Goal: Task Accomplishment & Management: Use online tool/utility

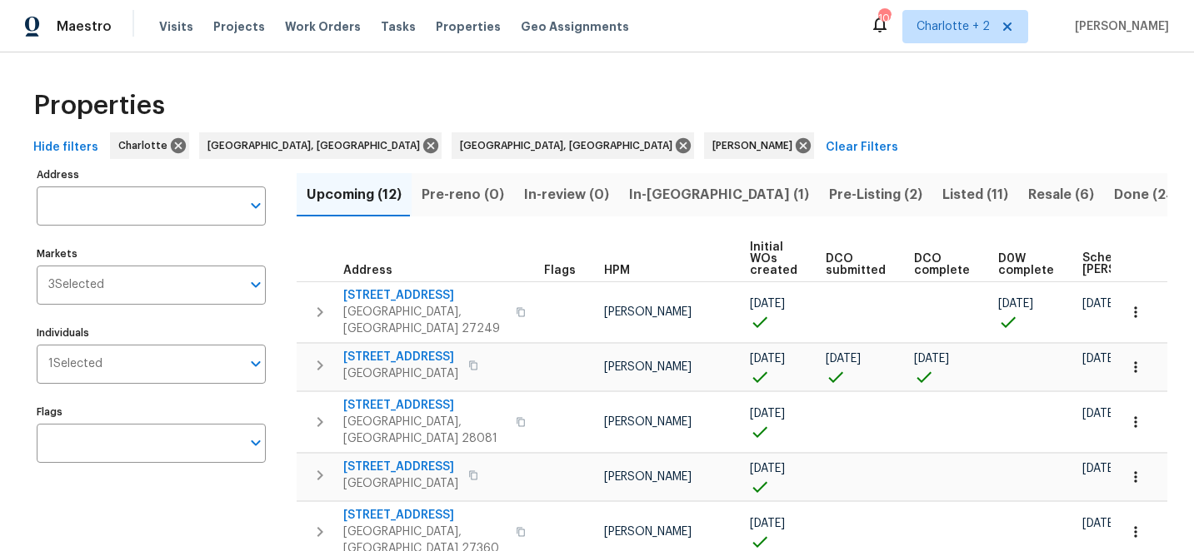
scroll to position [261, 0]
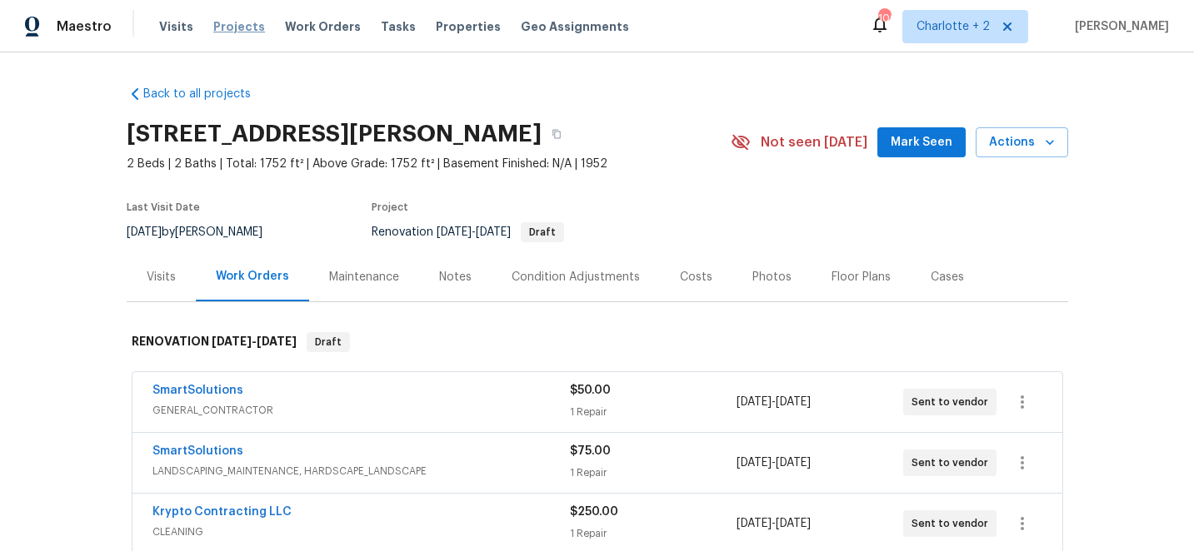
click at [222, 23] on span "Projects" at bounding box center [239, 26] width 52 height 17
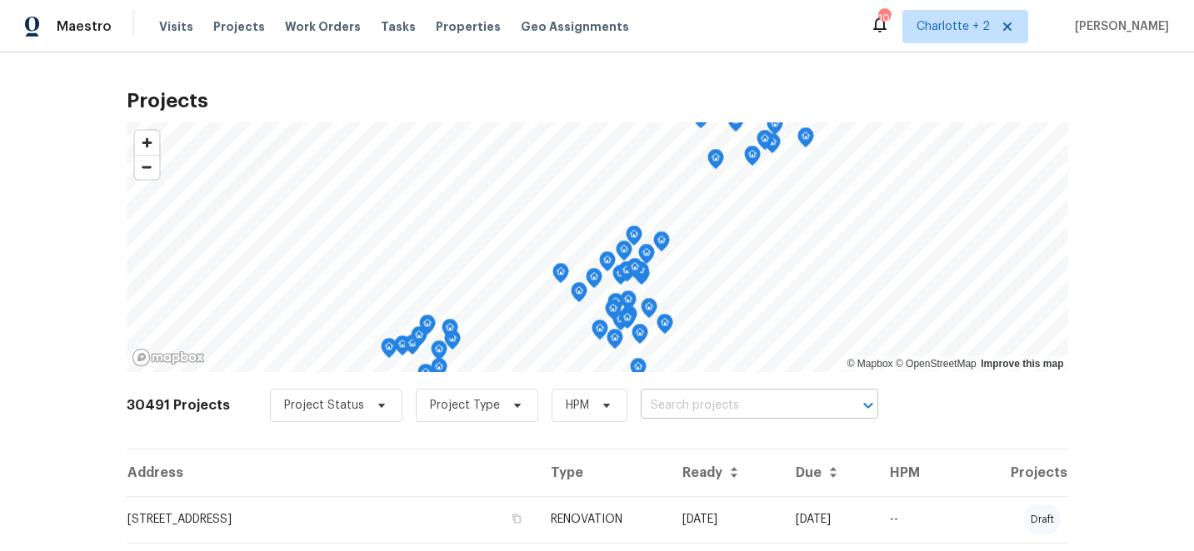
click at [667, 407] on input "text" at bounding box center [736, 406] width 191 height 26
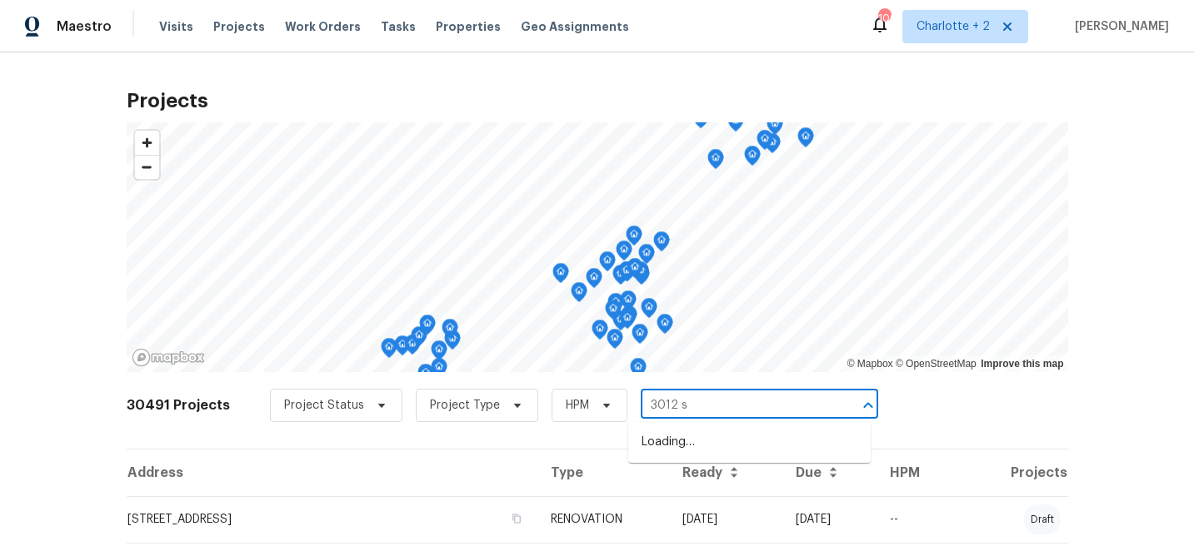
type input "3012 s m"
click at [684, 446] on li "[STREET_ADDRESS]" at bounding box center [749, 442] width 242 height 27
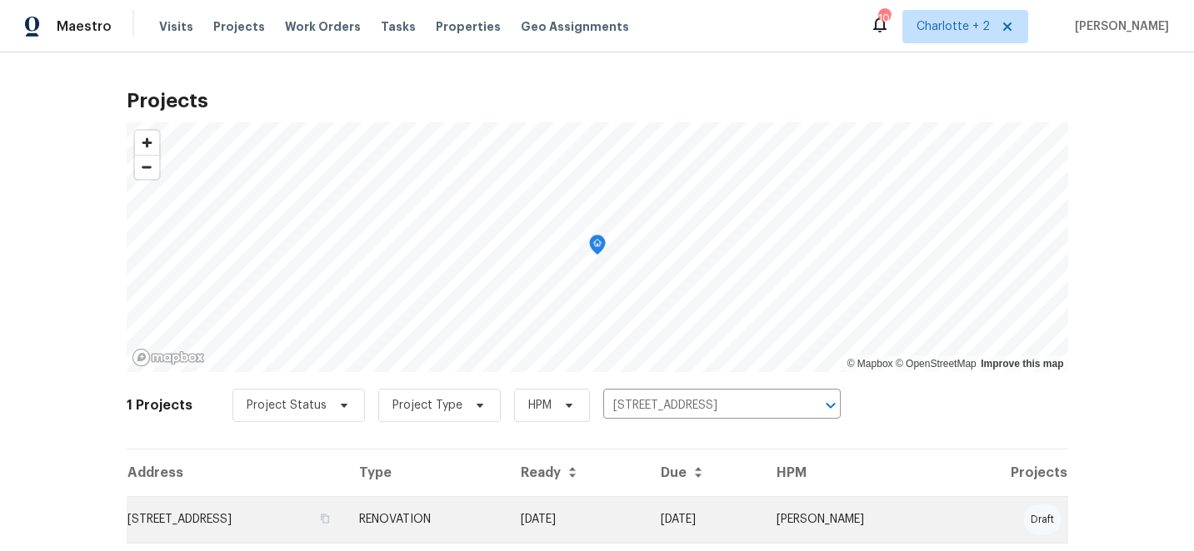
click at [507, 513] on td "RENOVATION" at bounding box center [427, 519] width 162 height 47
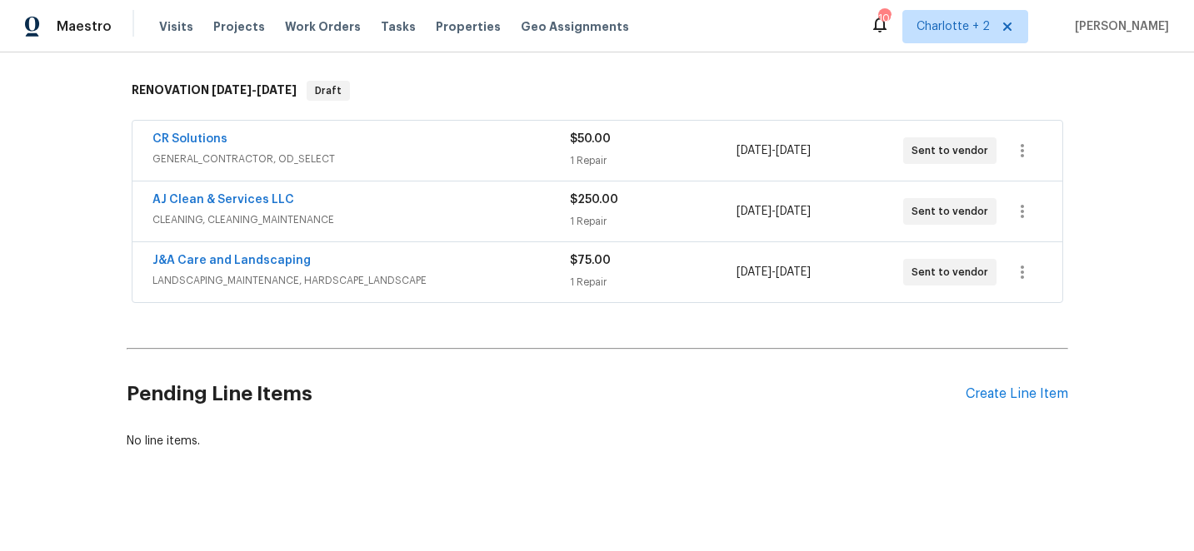
scroll to position [263, 0]
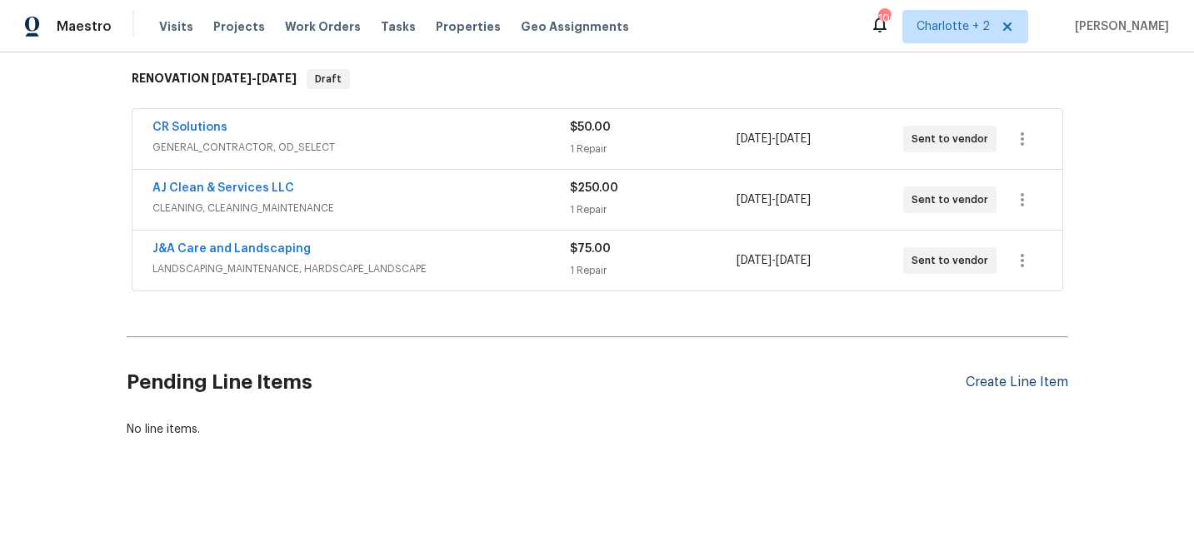
click at [998, 380] on div "Create Line Item" at bounding box center [1016, 383] width 102 height 16
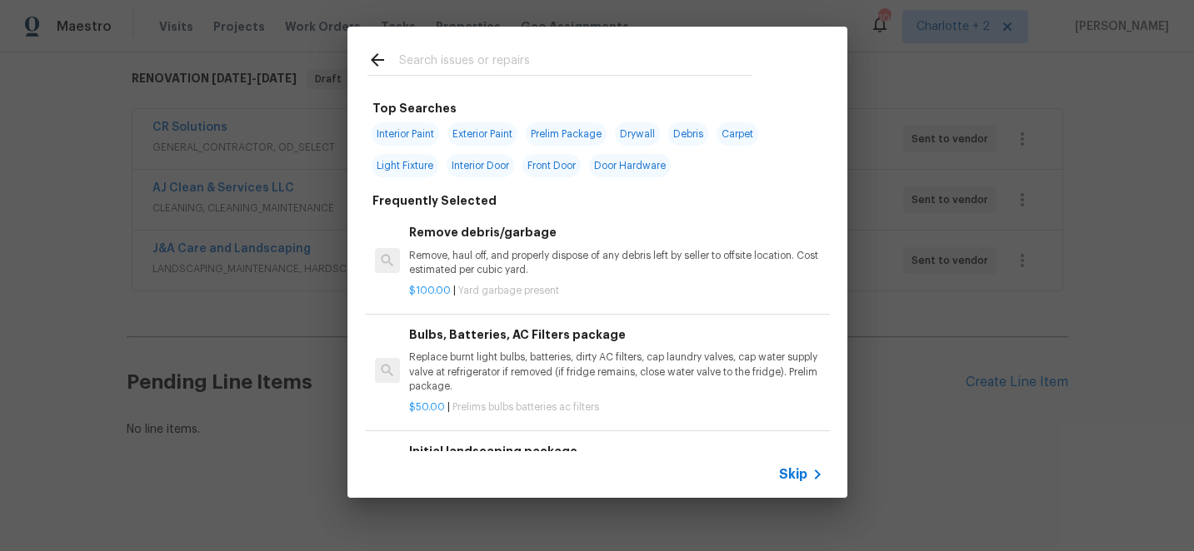
click at [437, 61] on input "text" at bounding box center [575, 62] width 353 height 25
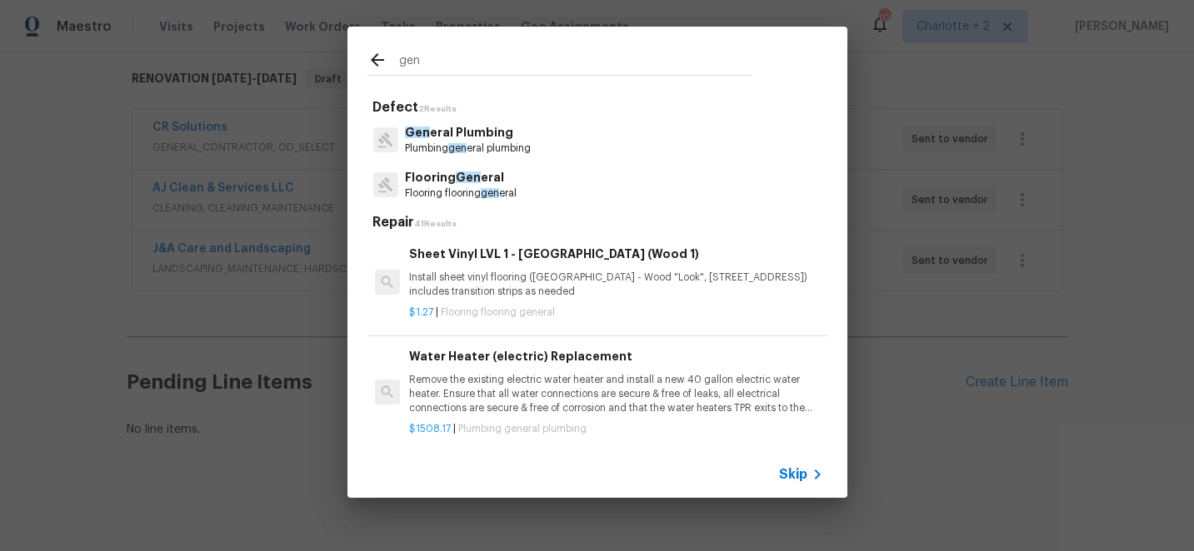
type input "gen"
click at [457, 187] on p "Flooring flooring gen eral" at bounding box center [461, 194] width 112 height 14
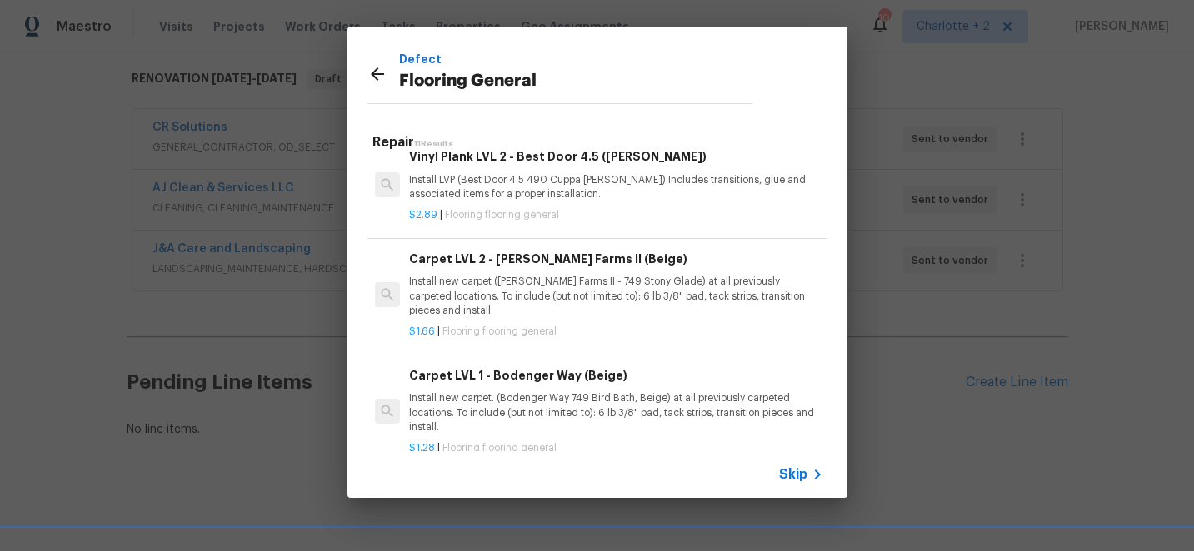
scroll to position [437, 0]
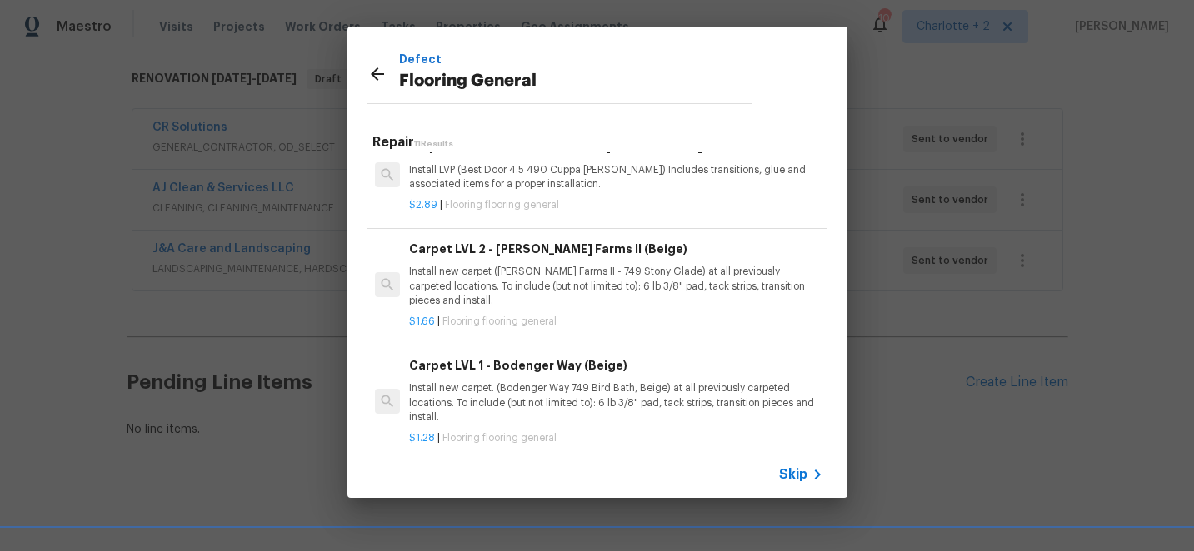
click at [551, 383] on p "Install new carpet. (Bodenger Way 749 Bird Bath, Beige) at all previously carpe…" at bounding box center [615, 403] width 413 height 42
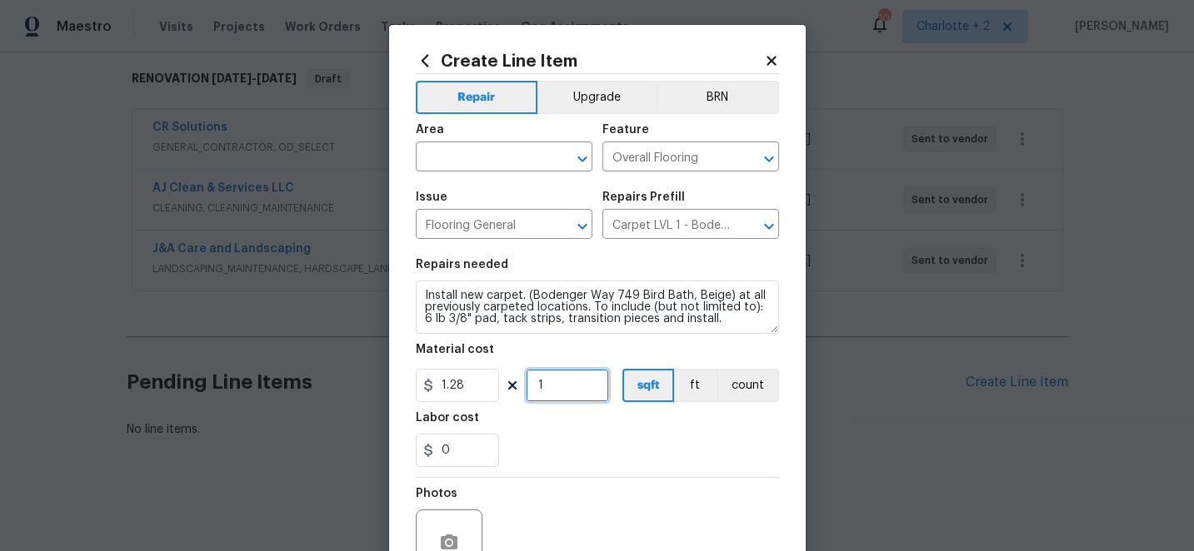
click at [554, 386] on input "1" at bounding box center [567, 385] width 83 height 33
type input "1000"
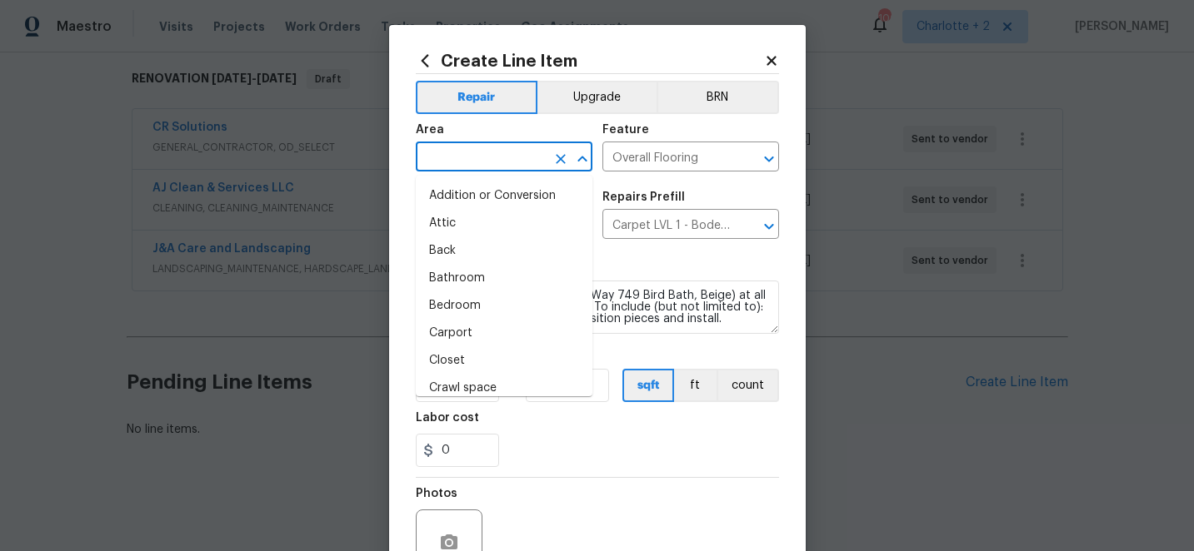
click at [476, 170] on input "text" at bounding box center [481, 159] width 130 height 26
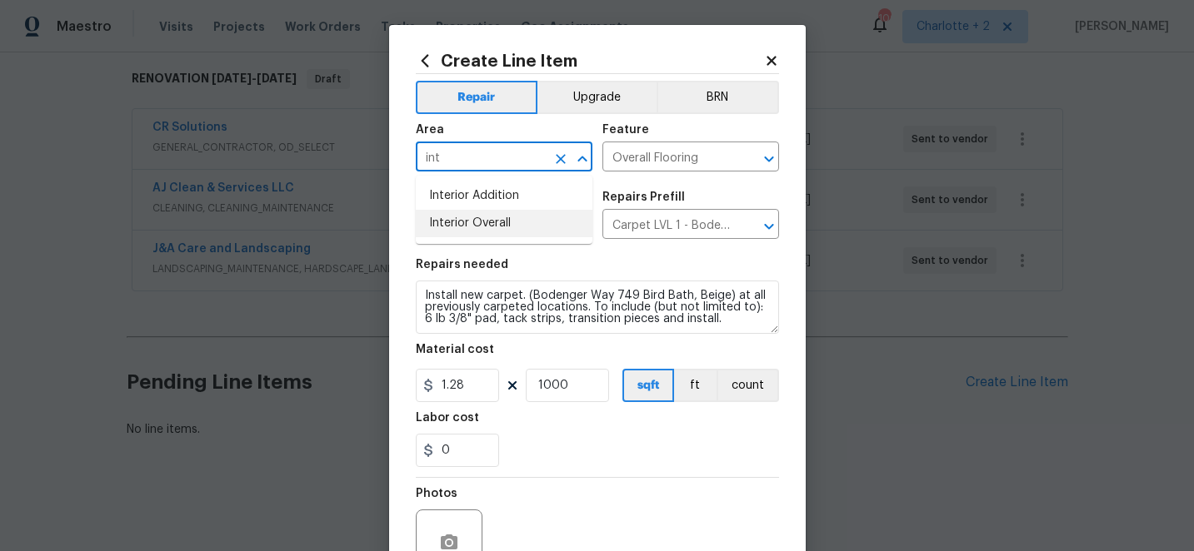
click at [470, 219] on li "Interior Overall" at bounding box center [504, 223] width 177 height 27
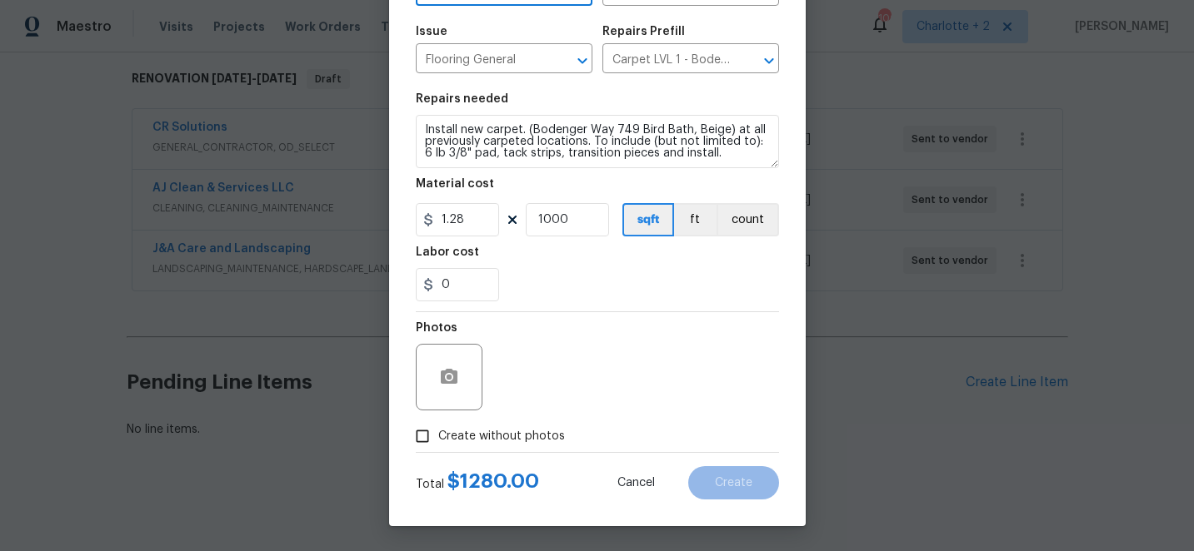
type input "Interior Overall"
click at [426, 437] on input "Create without photos" at bounding box center [423, 437] width 32 height 32
checkbox input "true"
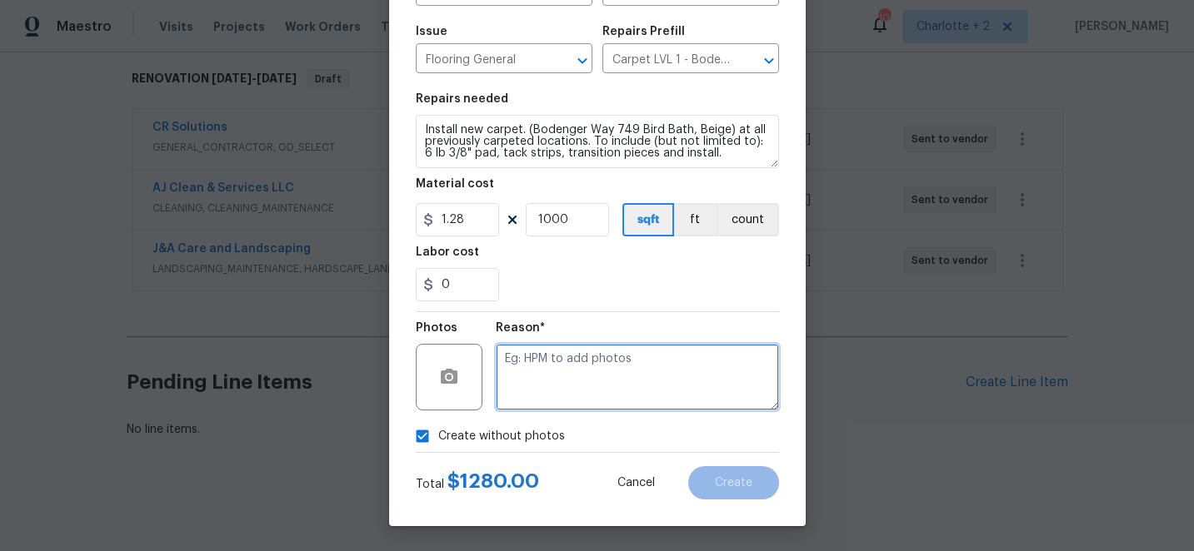
click at [609, 380] on textarea at bounding box center [637, 377] width 283 height 67
type textarea "edit"
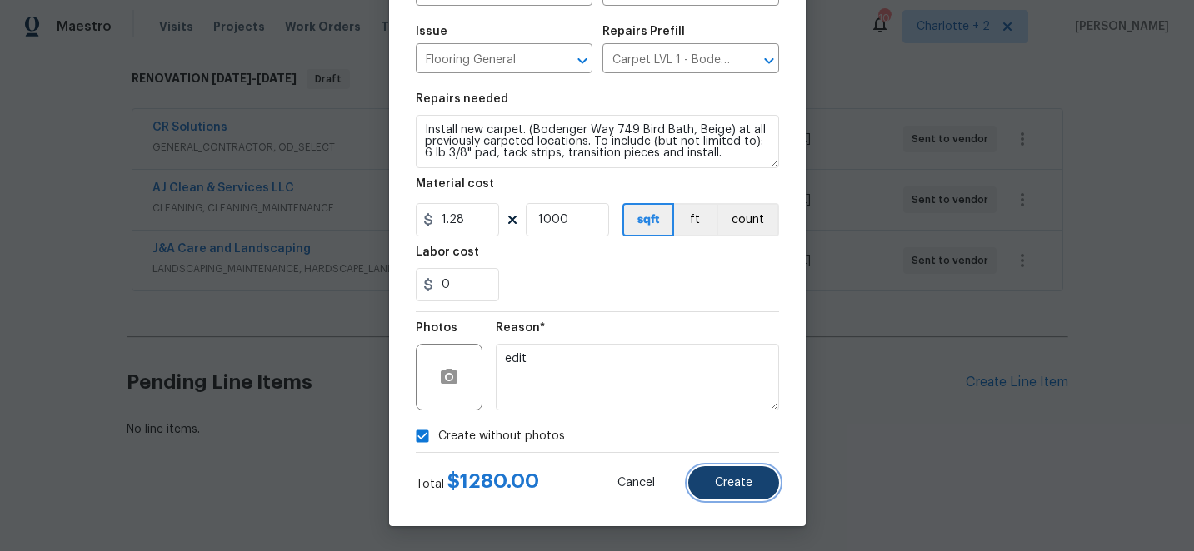
click at [738, 483] on span "Create" at bounding box center [733, 483] width 37 height 12
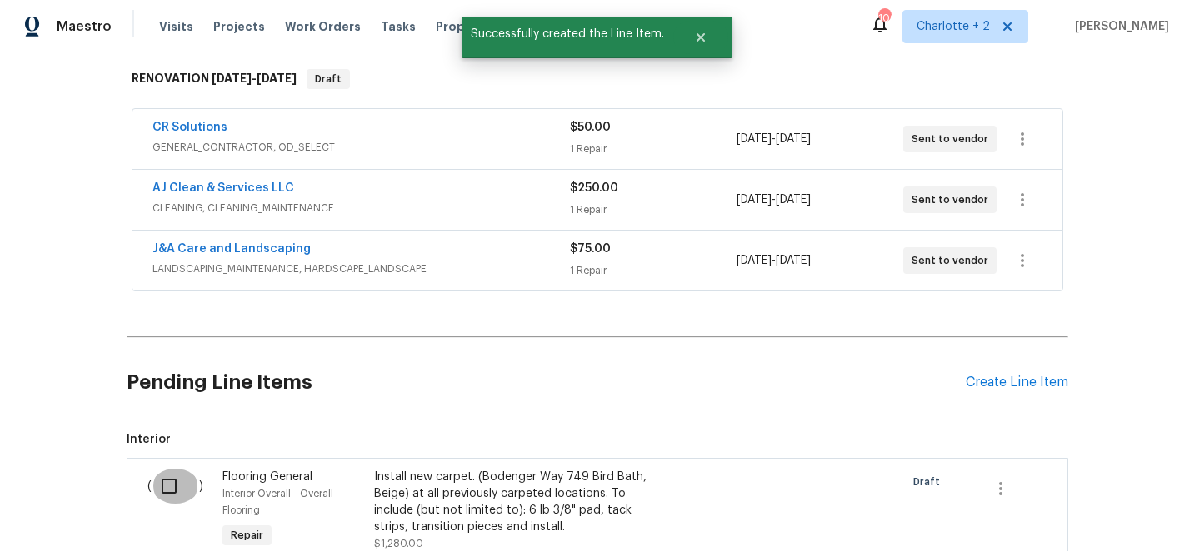
click at [167, 482] on input "checkbox" at bounding box center [175, 486] width 47 height 35
checkbox input "true"
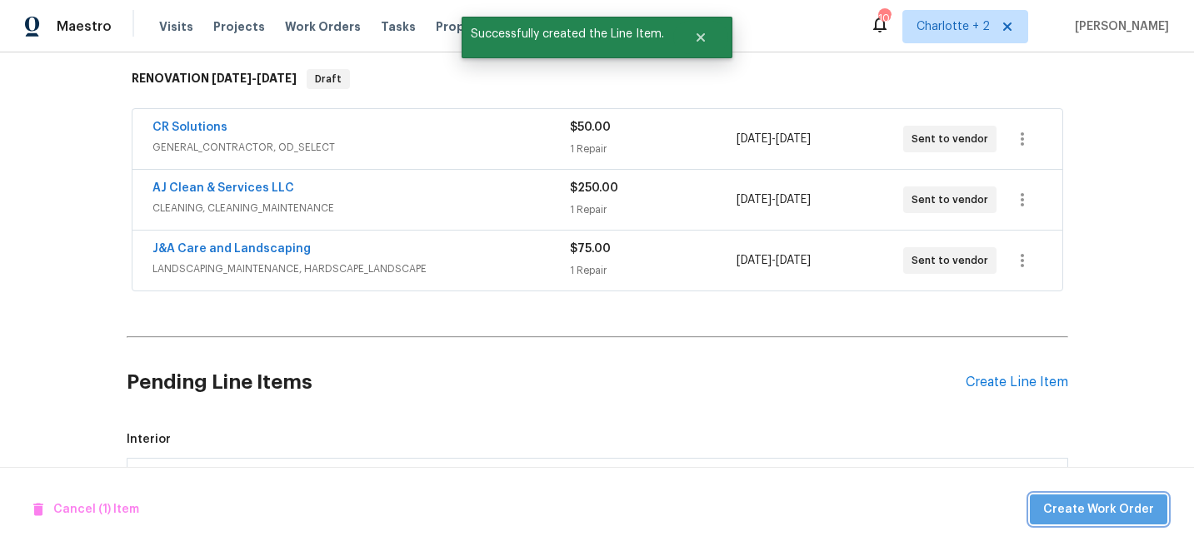
click at [1139, 512] on span "Create Work Order" at bounding box center [1098, 510] width 111 height 21
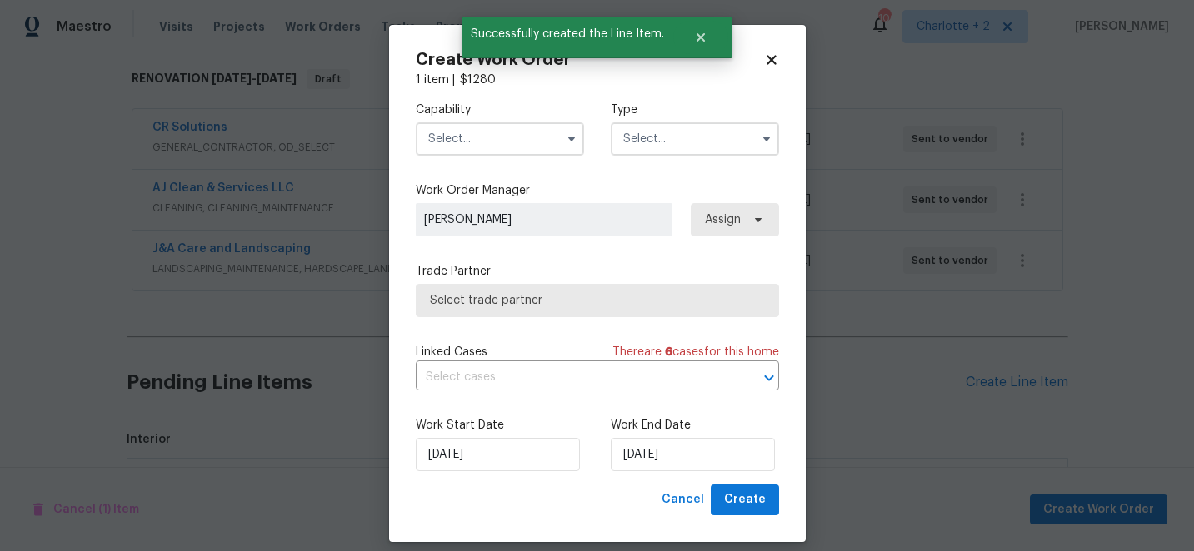
click at [478, 136] on input "text" at bounding box center [500, 138] width 168 height 33
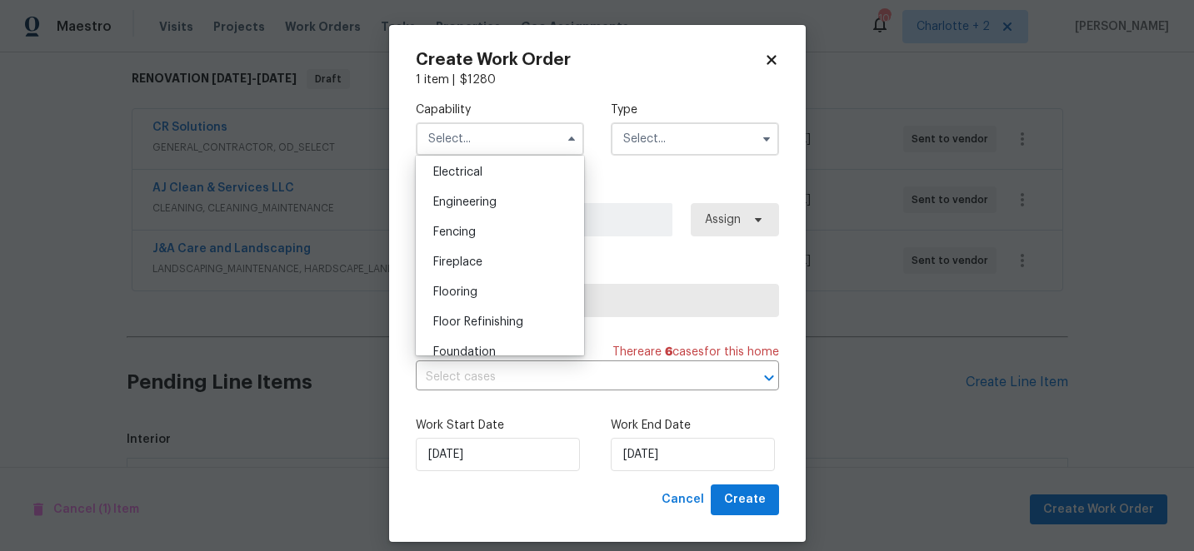
scroll to position [544, 0]
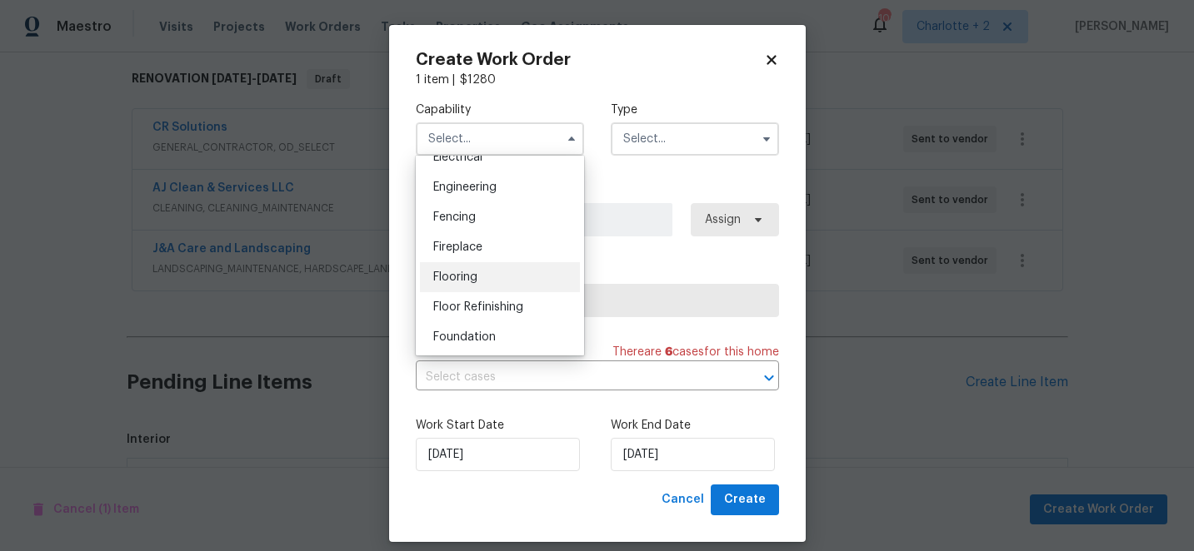
click at [476, 282] on span "Flooring" at bounding box center [455, 278] width 44 height 12
type input "Flooring"
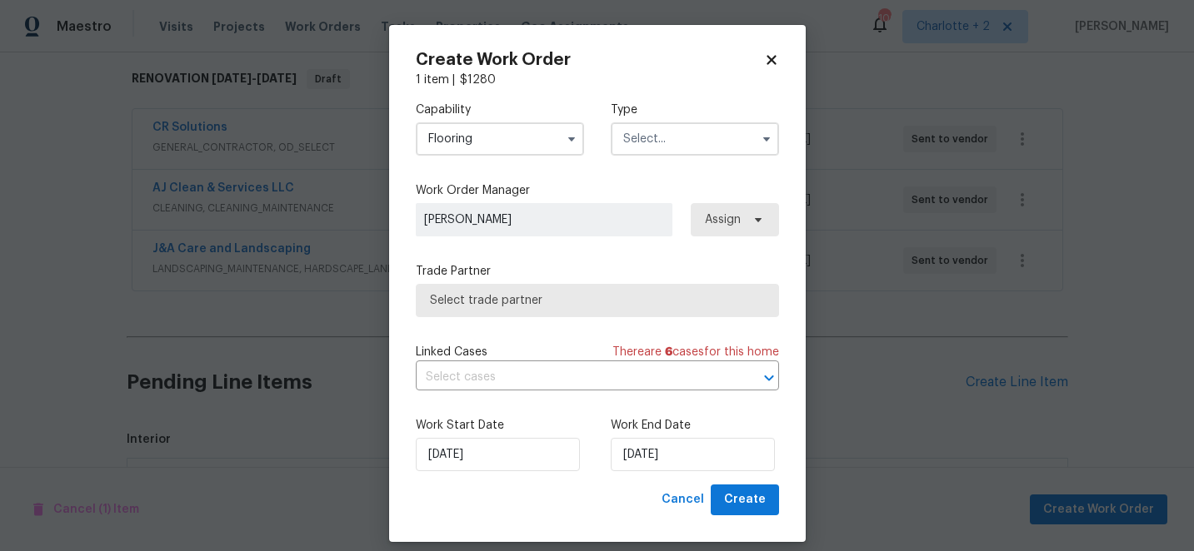
click at [644, 139] on input "text" at bounding box center [695, 138] width 168 height 33
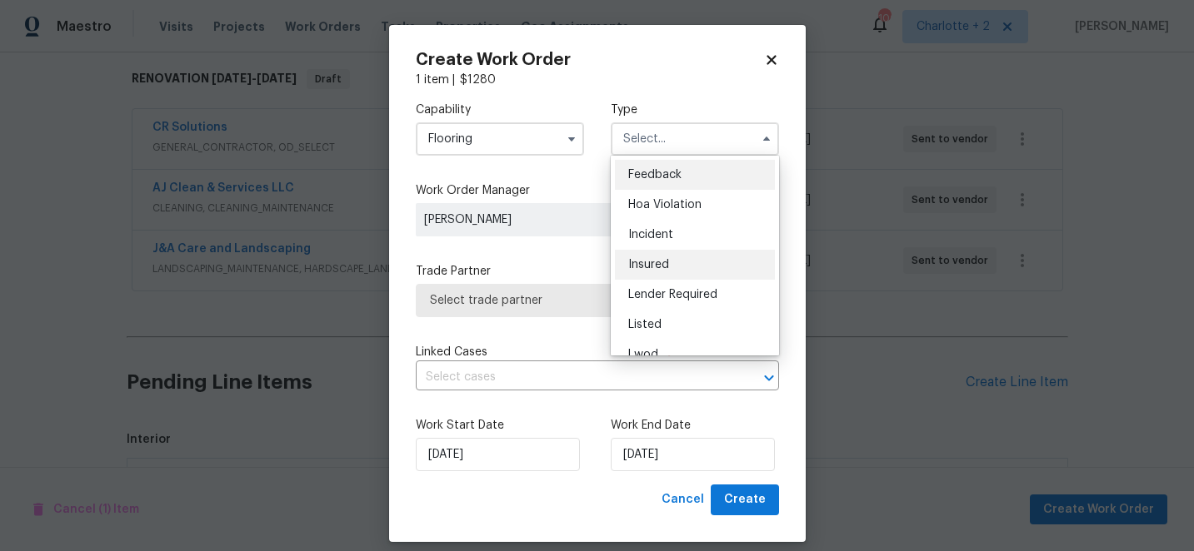
scroll to position [198, 0]
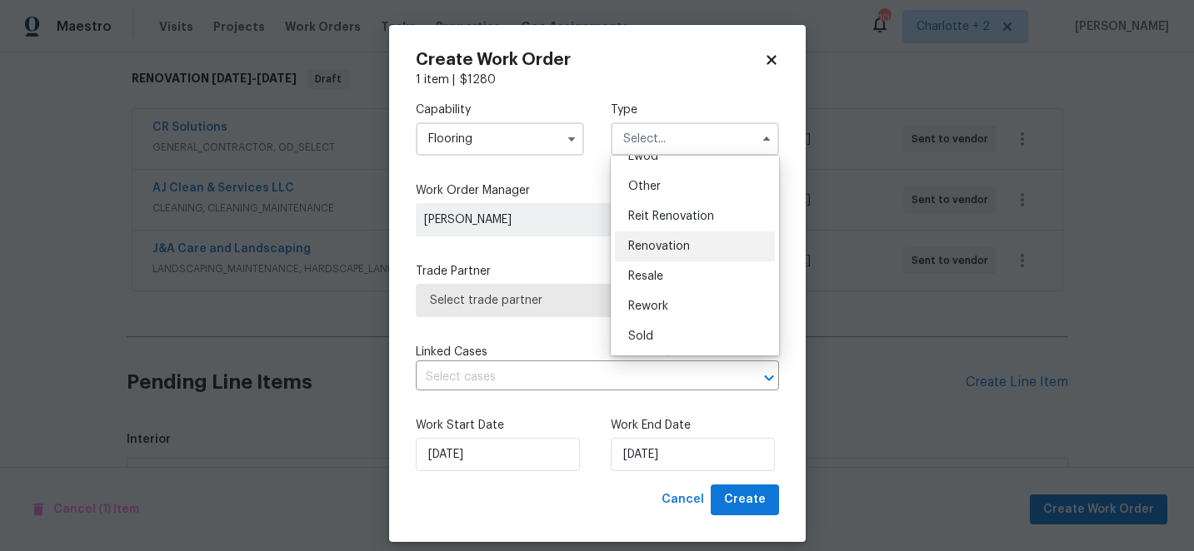
click at [656, 253] on div "Renovation" at bounding box center [695, 247] width 160 height 30
type input "Renovation"
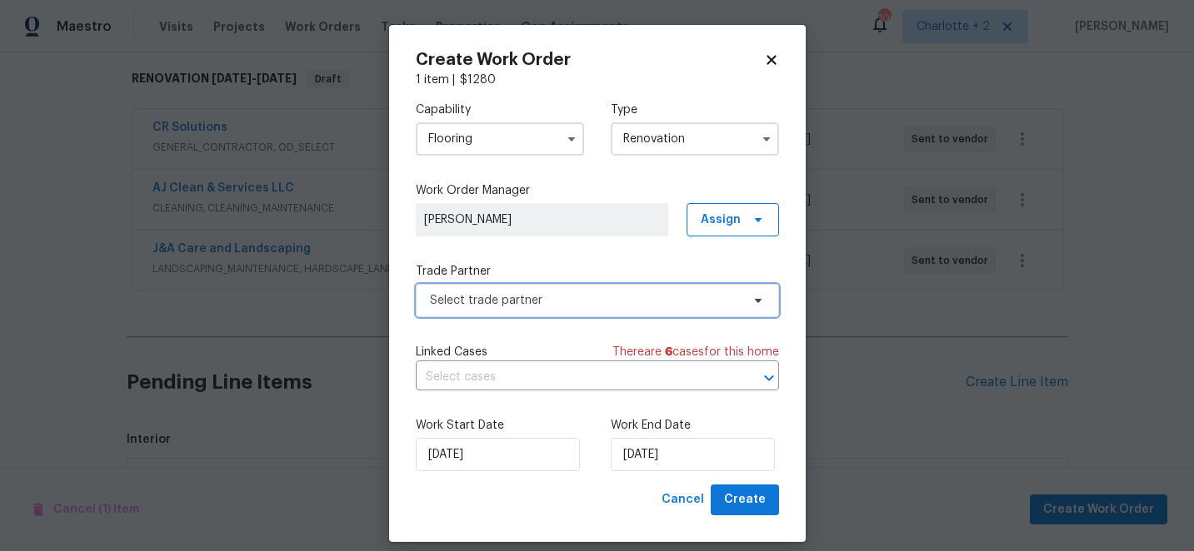
click at [606, 302] on span "Select trade partner" at bounding box center [585, 300] width 311 height 17
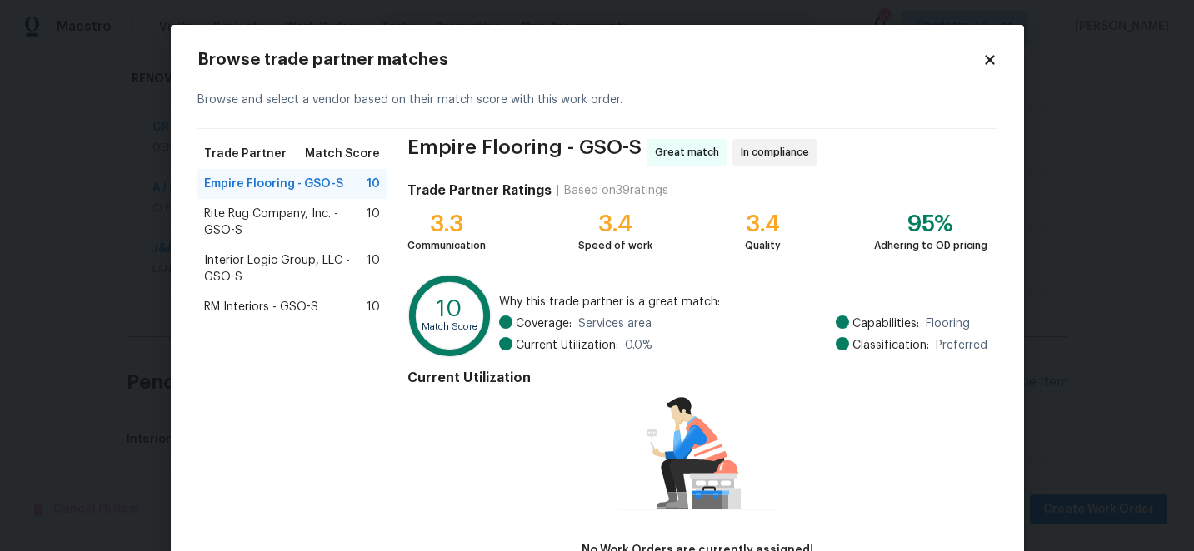
click at [278, 305] on span "RM Interiors - GSO-S" at bounding box center [261, 307] width 114 height 17
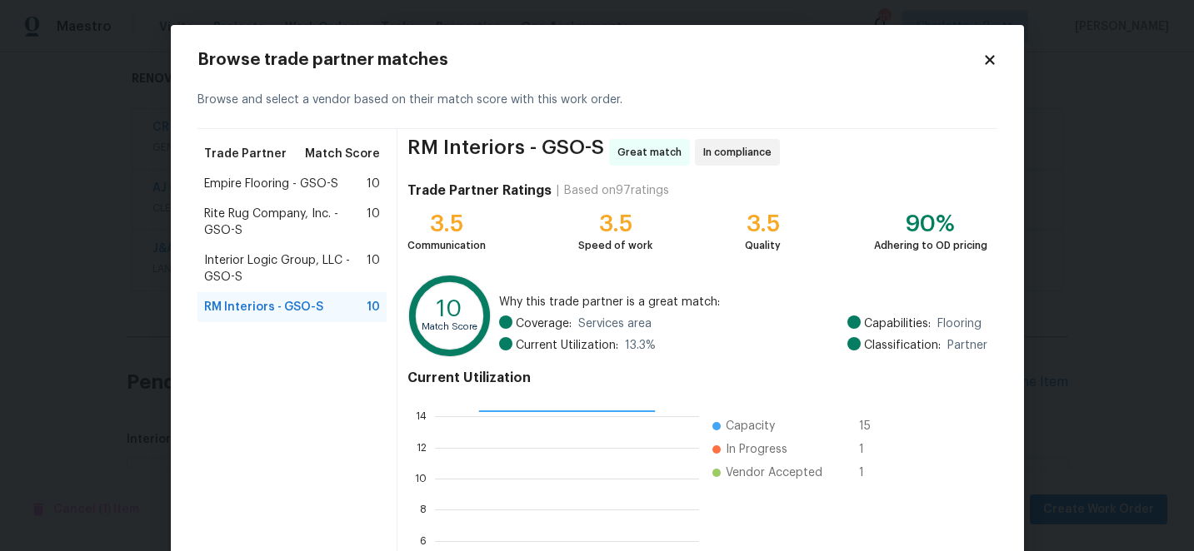
scroll to position [183, 0]
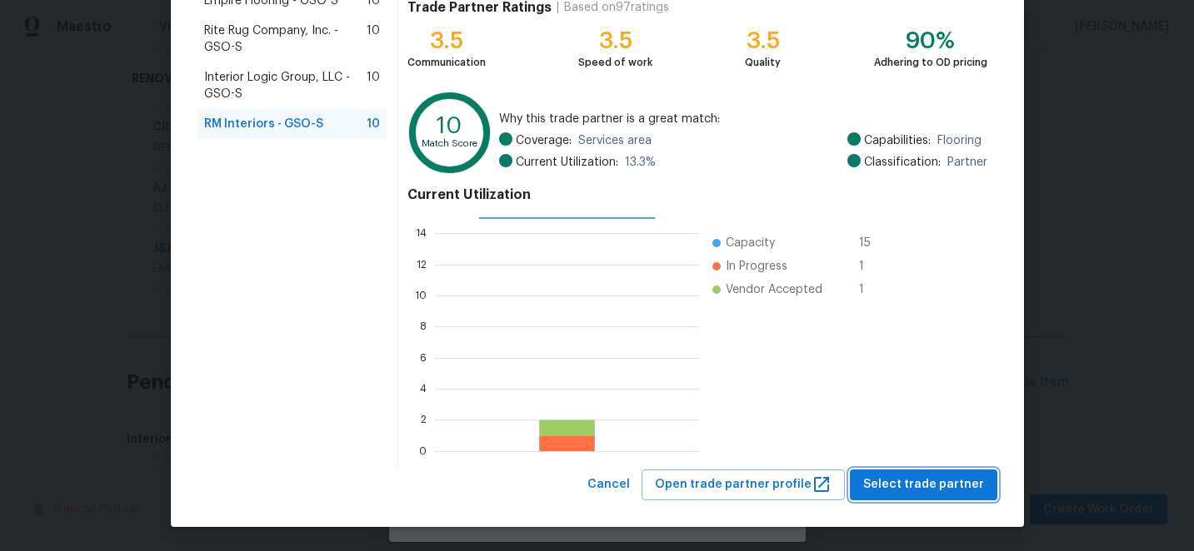
click at [952, 480] on span "Select trade partner" at bounding box center [923, 485] width 121 height 21
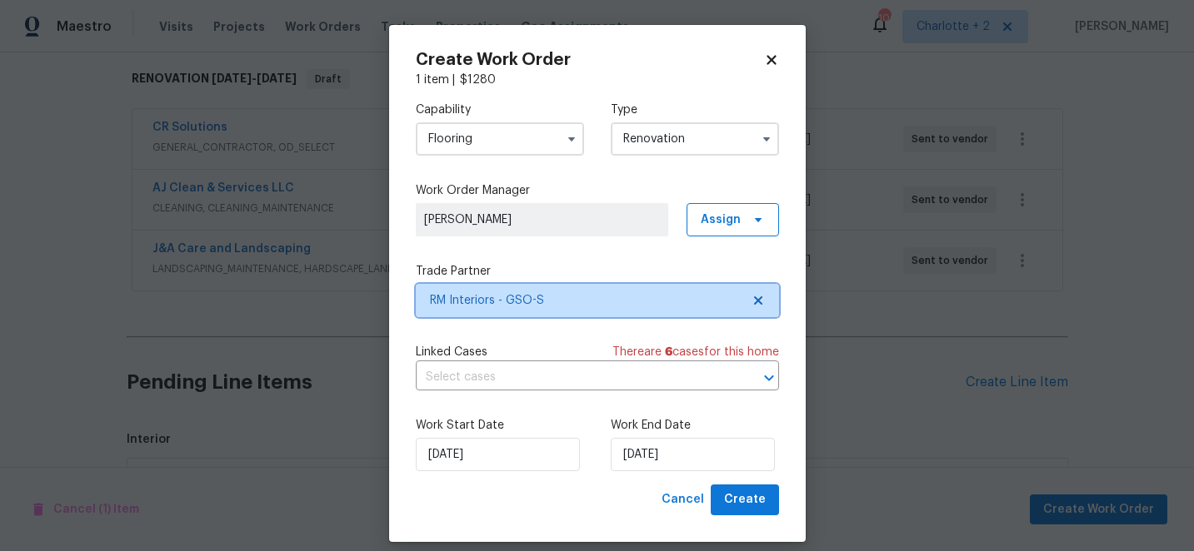
scroll to position [0, 0]
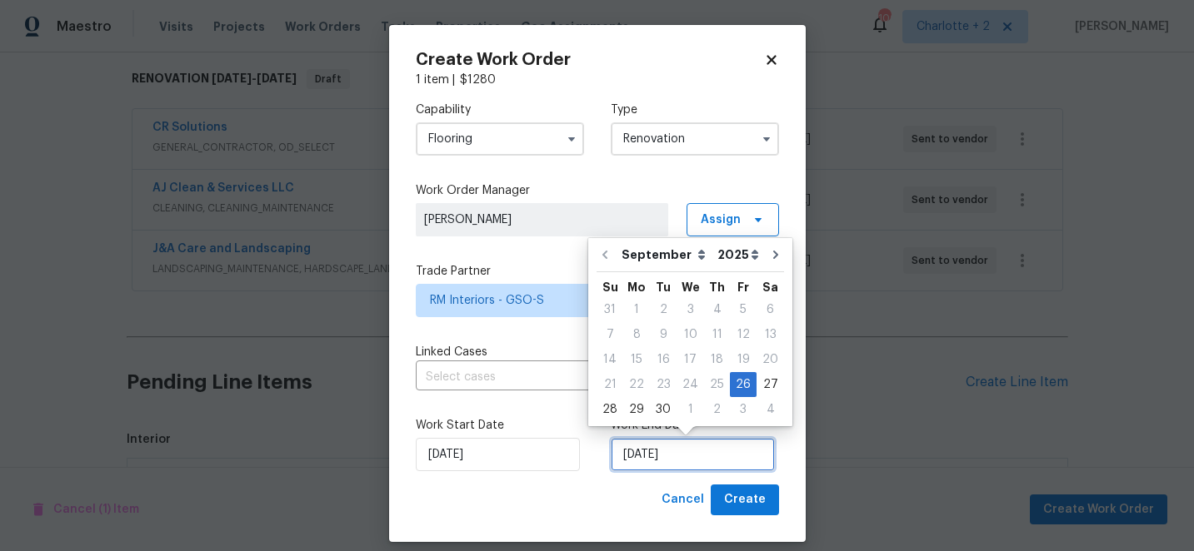
click at [691, 457] on input "9/26/2025" at bounding box center [693, 454] width 164 height 33
click at [634, 408] on div "29" at bounding box center [636, 409] width 27 height 23
type input "9/29/2025"
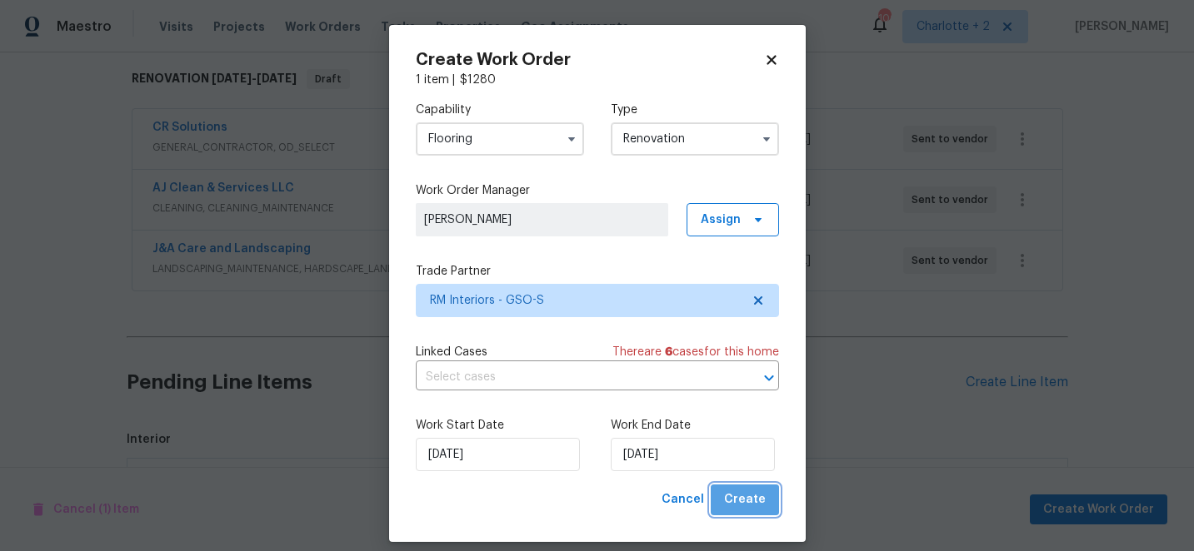
click at [761, 507] on span "Create" at bounding box center [745, 500] width 42 height 21
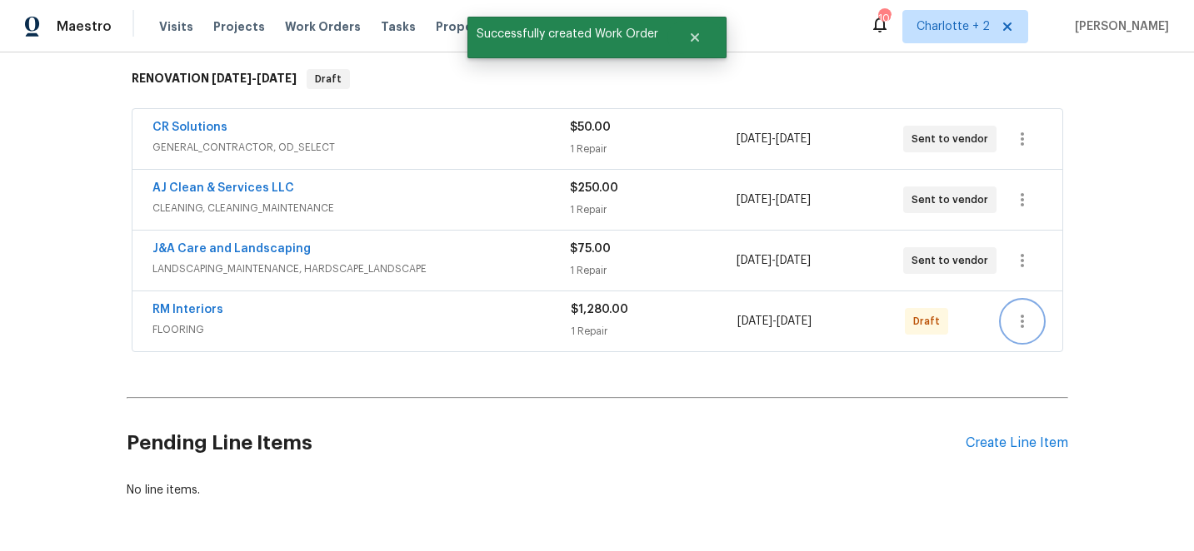
click at [1021, 328] on icon "button" at bounding box center [1022, 322] width 20 height 20
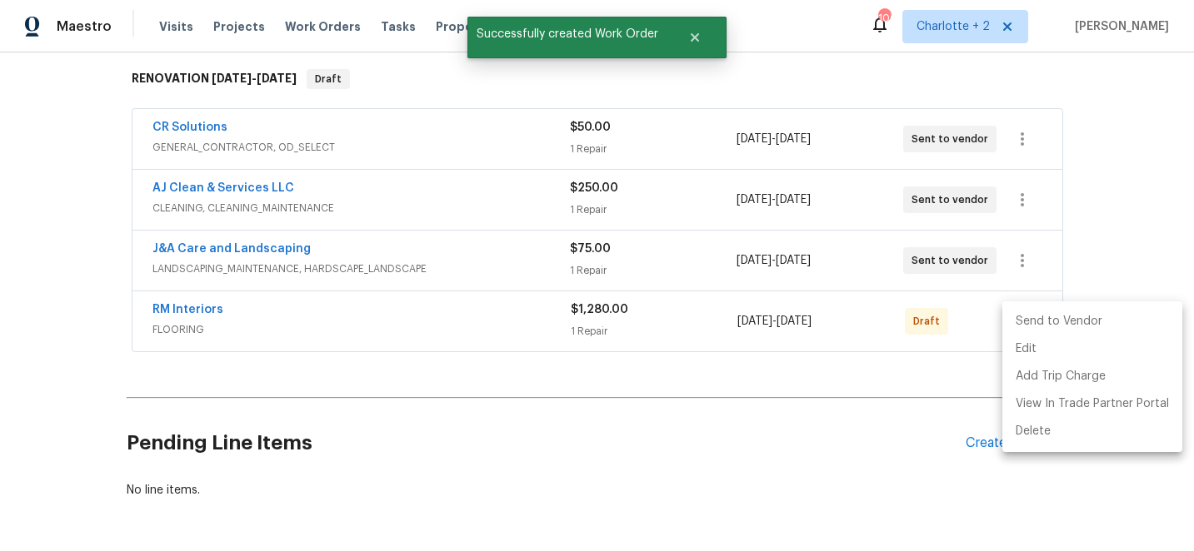
click at [1025, 325] on li "Send to Vendor" at bounding box center [1092, 321] width 180 height 27
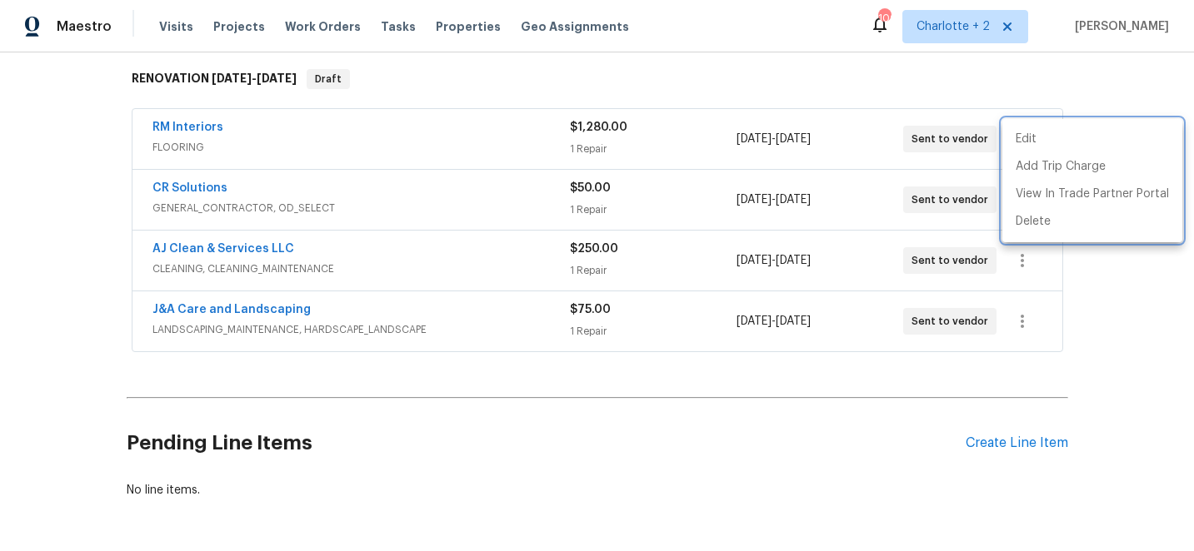
click at [182, 126] on div at bounding box center [597, 275] width 1194 height 551
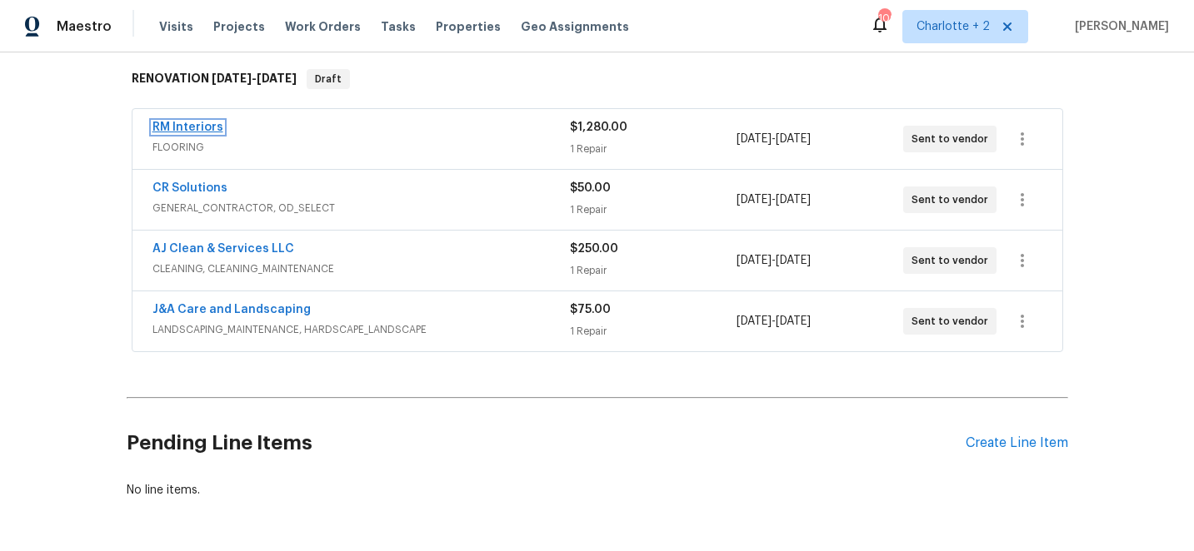
click at [187, 128] on link "RM Interiors" at bounding box center [187, 128] width 71 height 12
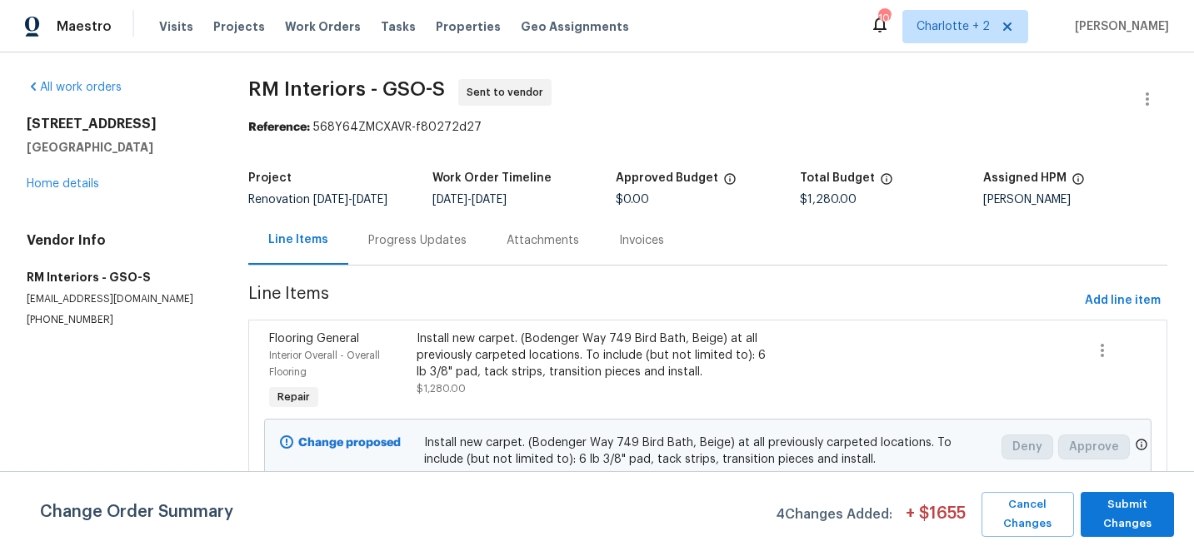
click at [416, 249] on div "Progress Updates" at bounding box center [417, 240] width 98 height 17
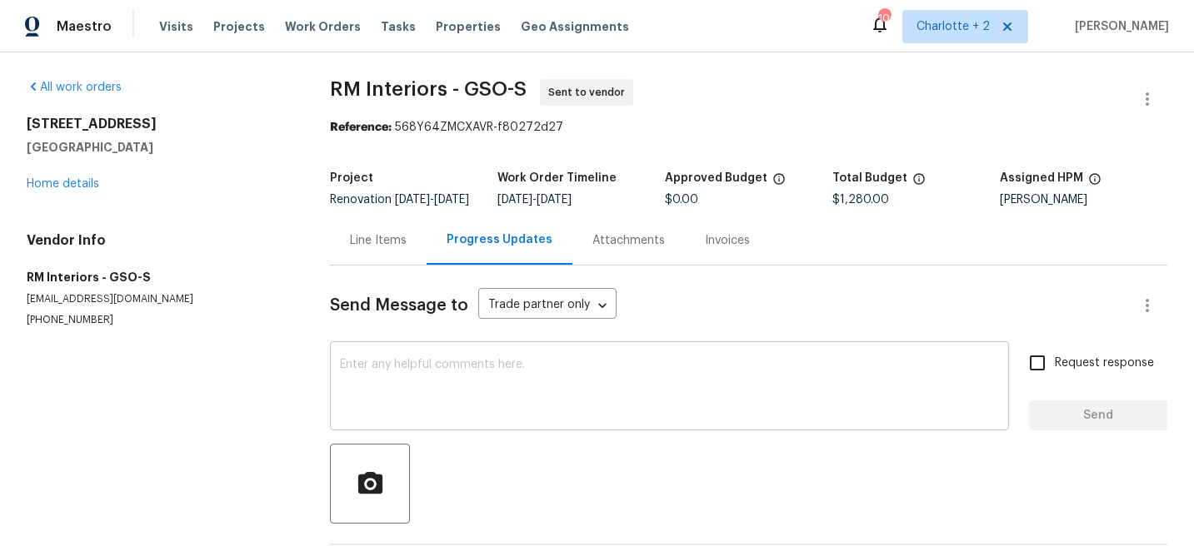
click at [427, 387] on textarea at bounding box center [669, 388] width 659 height 58
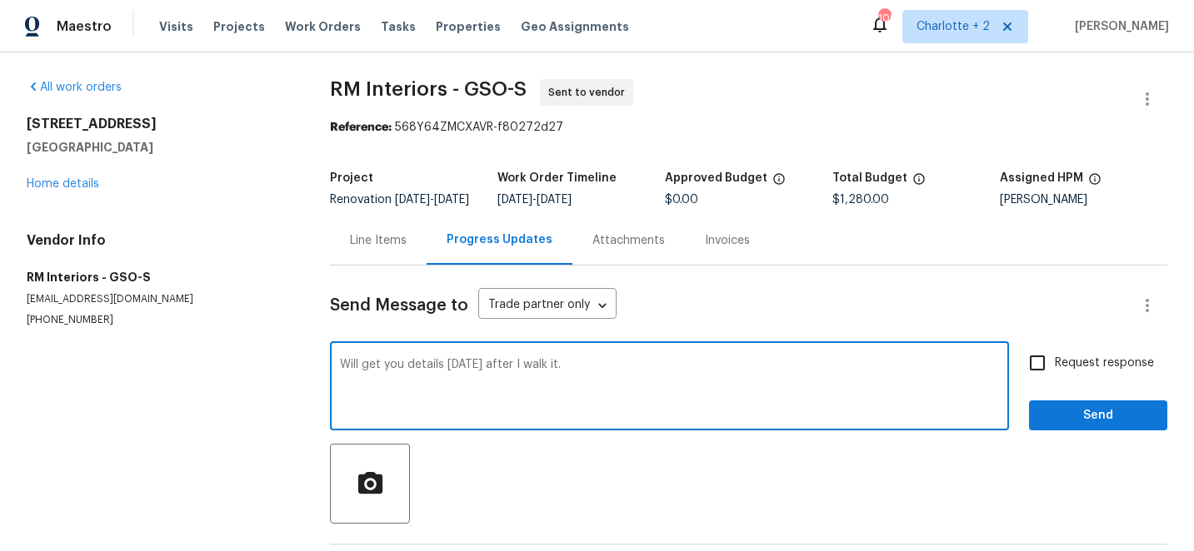
type textarea "Will get you details tomorrow after I walk it."
click at [1090, 426] on span "Send" at bounding box center [1098, 416] width 112 height 21
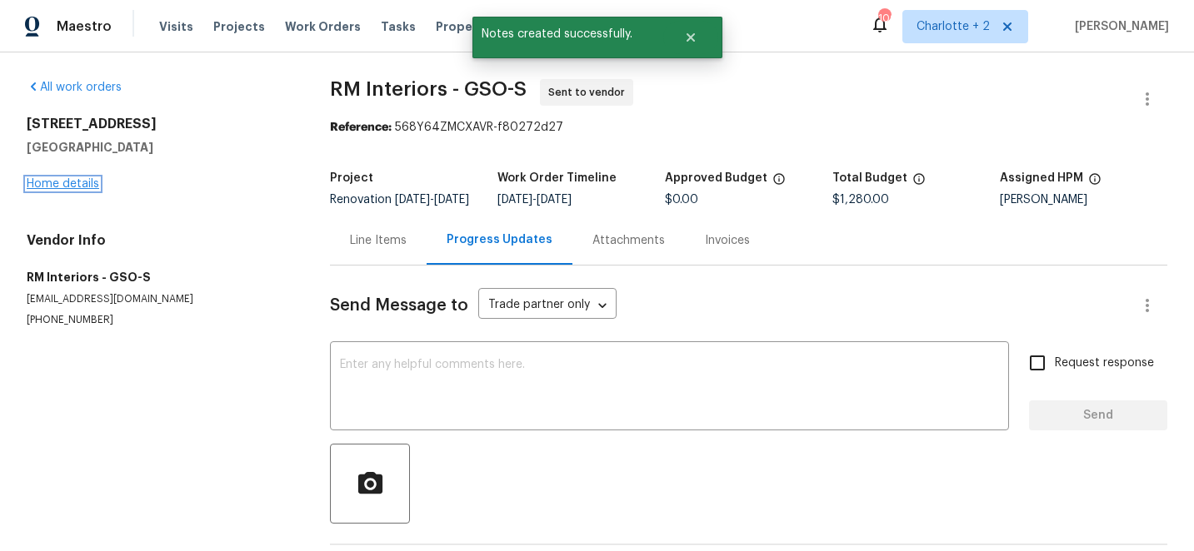
click at [82, 187] on link "Home details" at bounding box center [63, 184] width 72 height 12
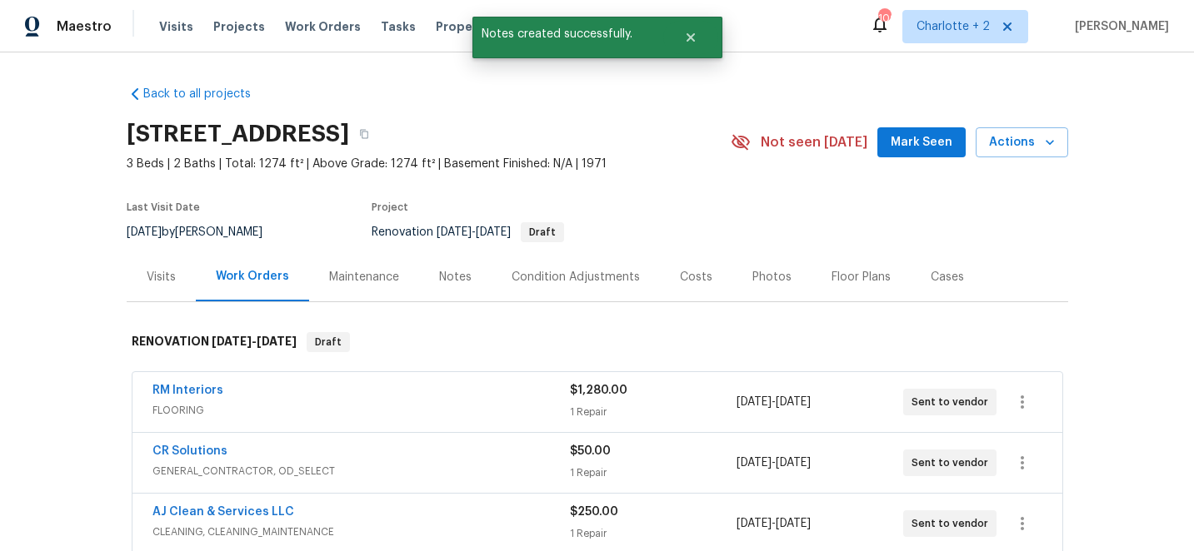
click at [691, 270] on div "Costs" at bounding box center [696, 277] width 32 height 17
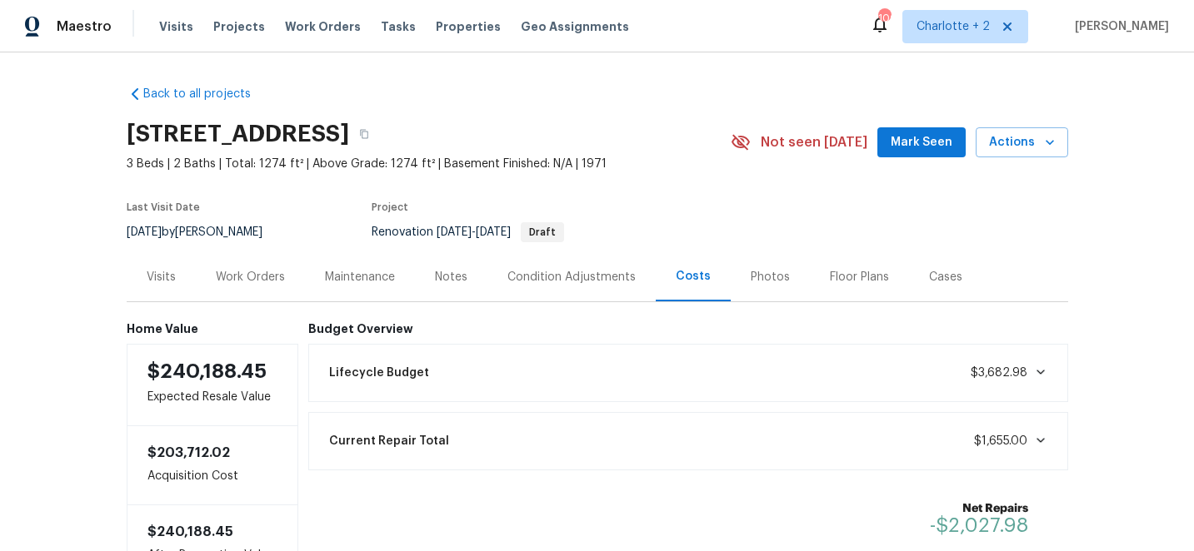
click at [246, 272] on div "Work Orders" at bounding box center [250, 277] width 69 height 17
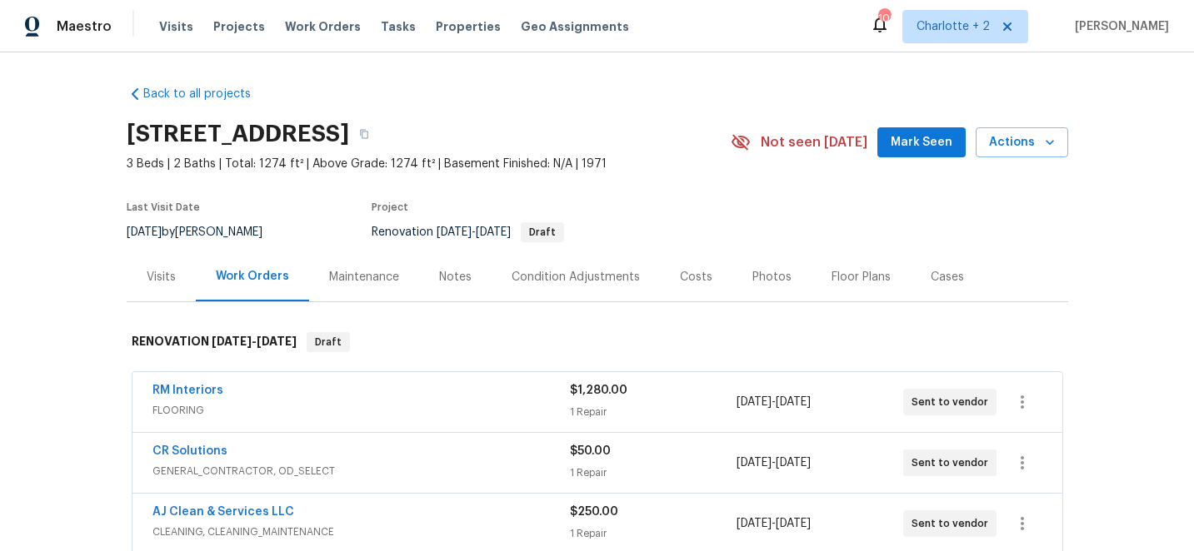
click at [681, 272] on div "Costs" at bounding box center [696, 277] width 32 height 17
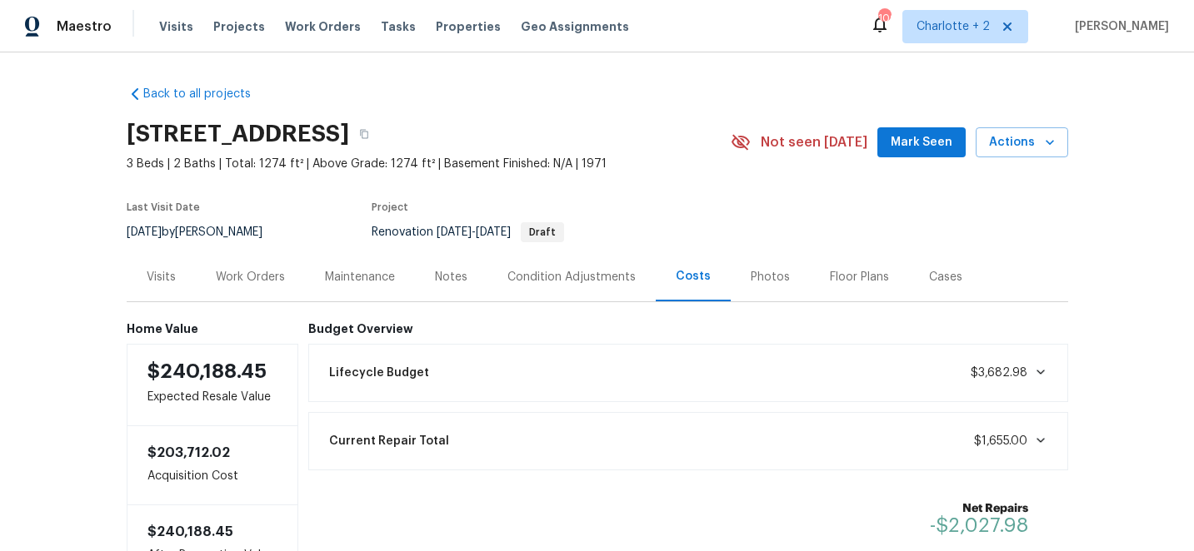
click at [566, 279] on div "Condition Adjustments" at bounding box center [571, 277] width 128 height 17
